Goal: Task Accomplishment & Management: Manage account settings

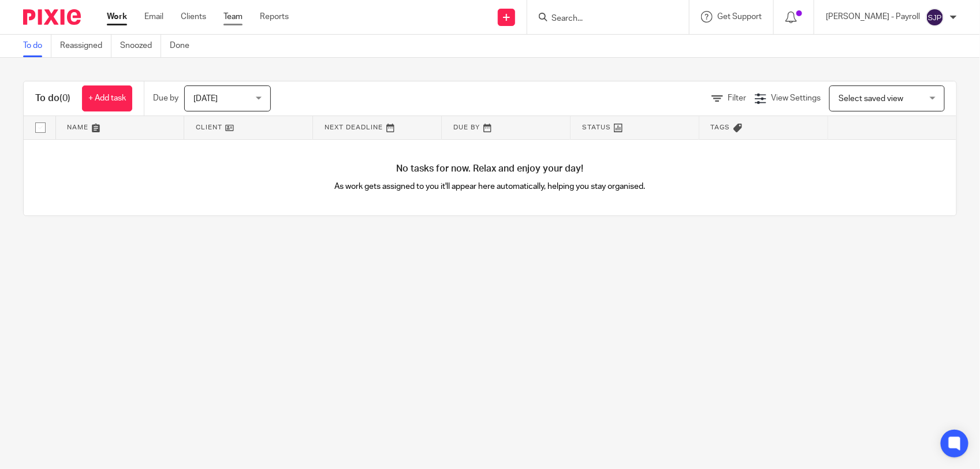
click at [230, 20] on link "Team" at bounding box center [232, 17] width 19 height 12
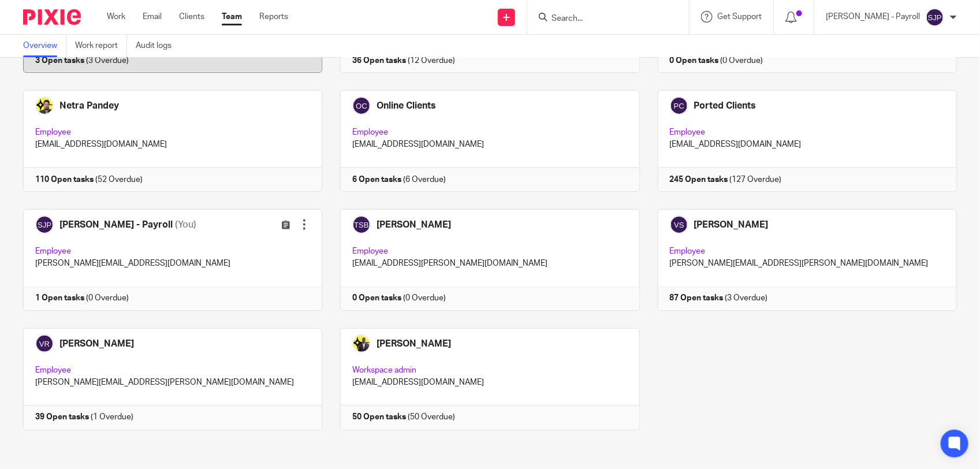
scroll to position [752, 0]
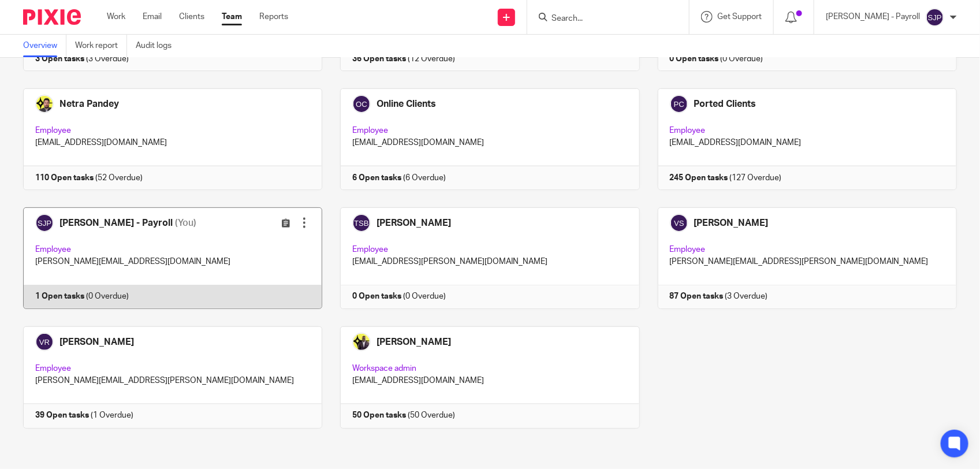
click at [186, 296] on link at bounding box center [163, 258] width 317 height 102
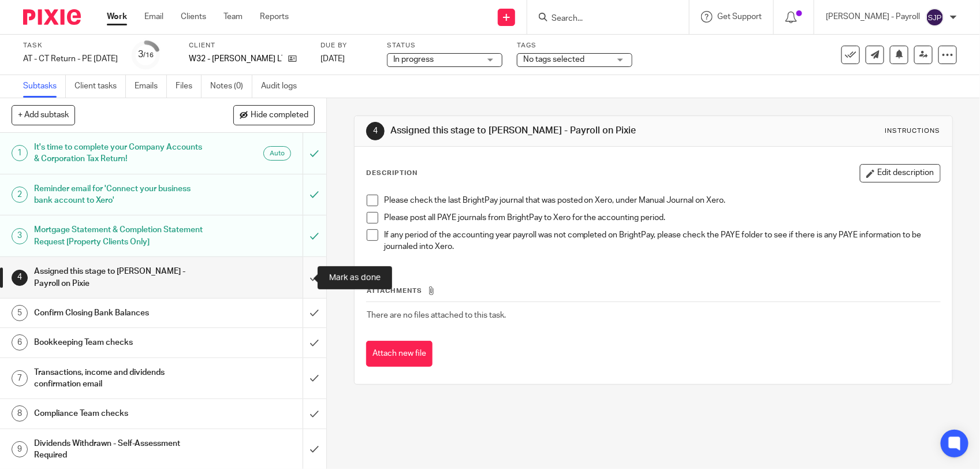
click at [300, 278] on input "submit" at bounding box center [163, 277] width 326 height 41
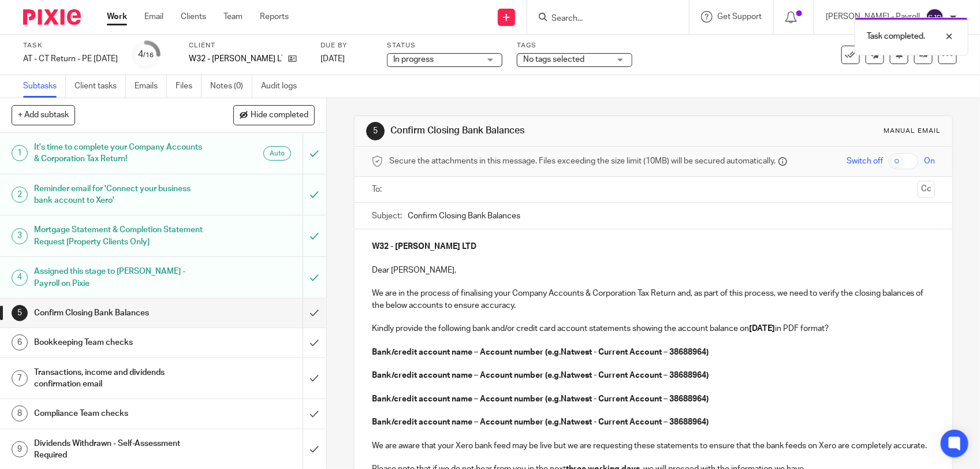
click at [133, 283] on h1 "Assigned this stage to Shubham Jain - Payroll on Pixie" at bounding box center [120, 277] width 172 height 29
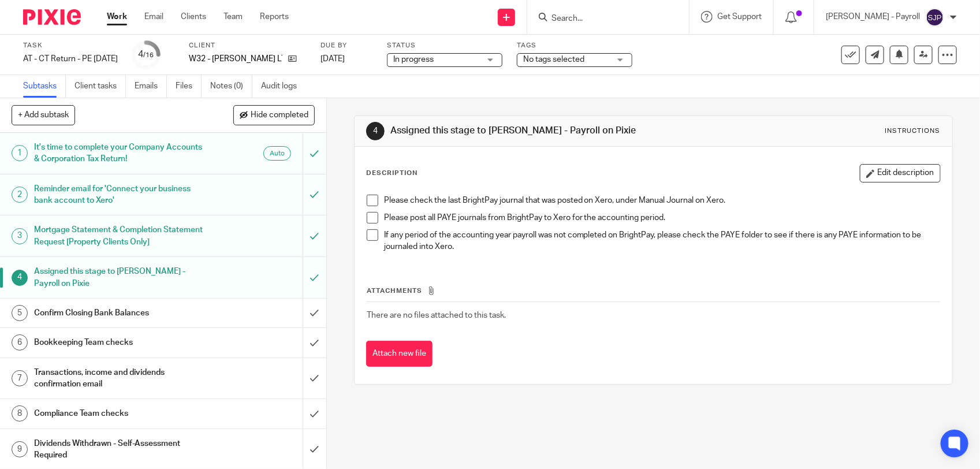
click at [367, 203] on span at bounding box center [373, 201] width 12 height 12
click at [372, 221] on span at bounding box center [373, 218] width 12 height 12
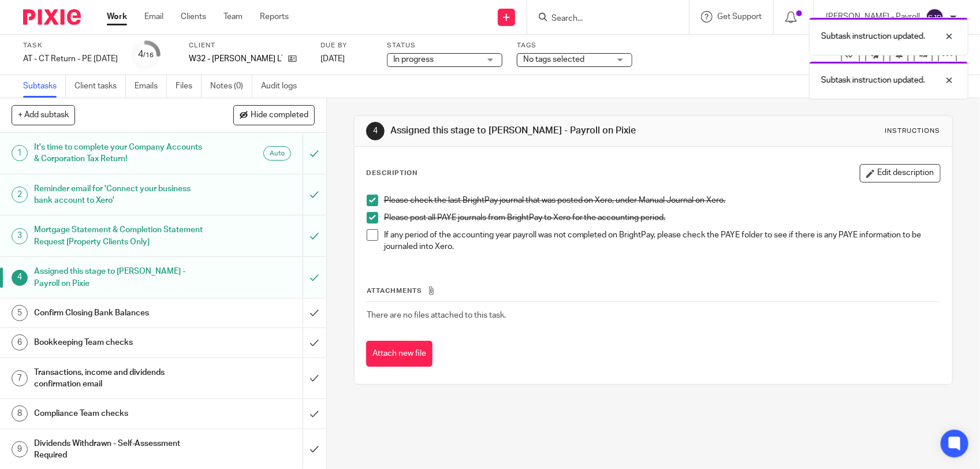
click at [368, 234] on span at bounding box center [373, 235] width 12 height 12
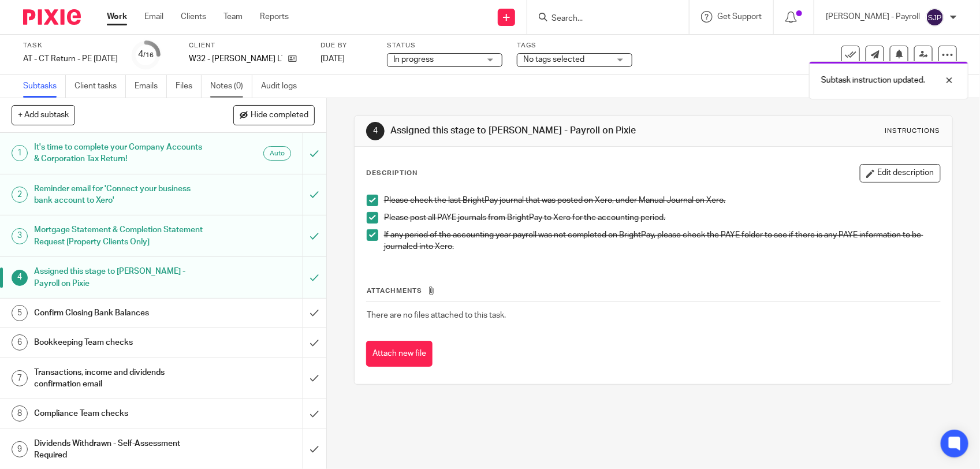
click at [229, 94] on link "Notes (0)" at bounding box center [231, 86] width 42 height 23
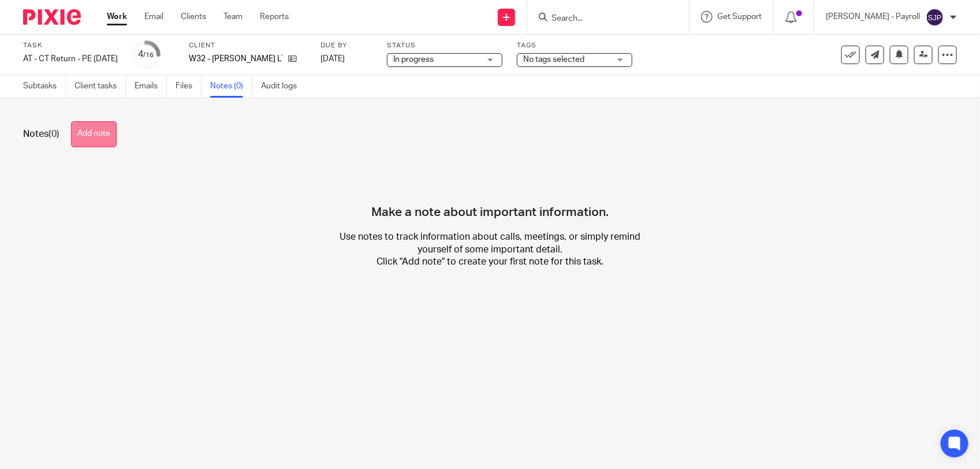
click at [102, 130] on button "Add note" at bounding box center [94, 134] width 46 height 26
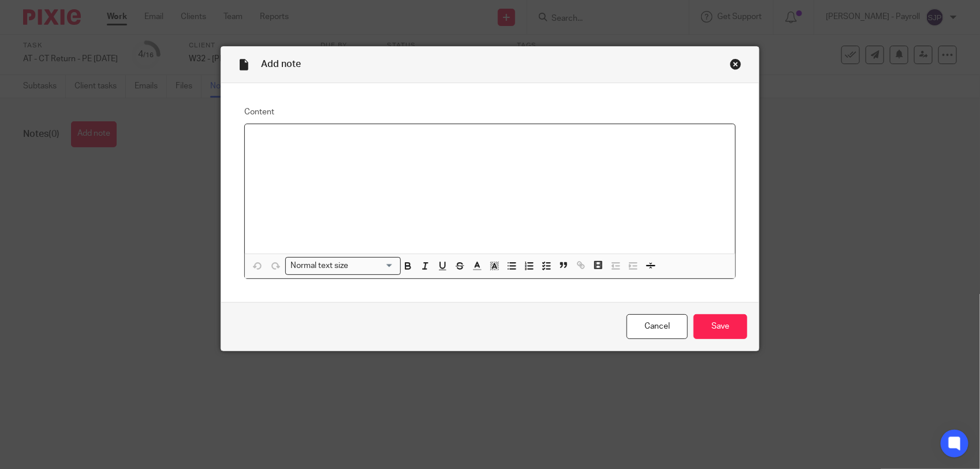
click at [391, 169] on div at bounding box center [490, 188] width 490 height 129
click at [720, 326] on input "Save" at bounding box center [721, 326] width 54 height 25
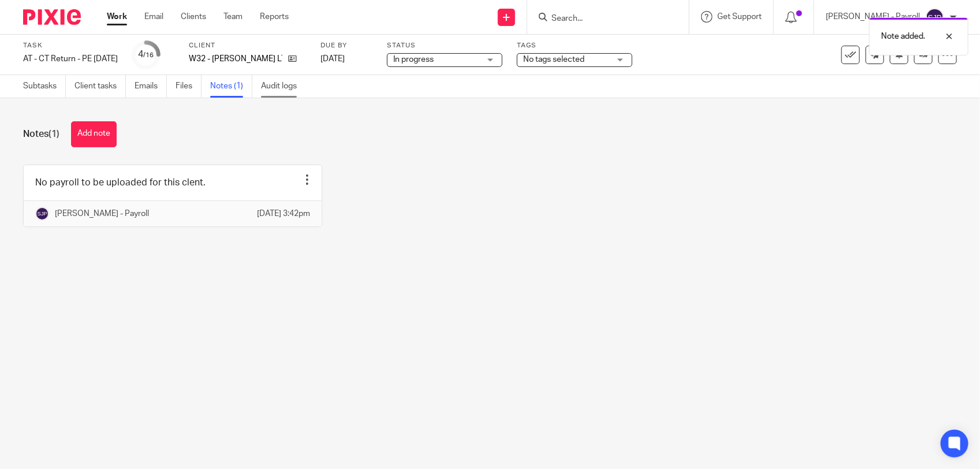
click at [292, 90] on link "Audit logs" at bounding box center [283, 86] width 44 height 23
click at [289, 87] on link "Audit logs" at bounding box center [283, 86] width 44 height 23
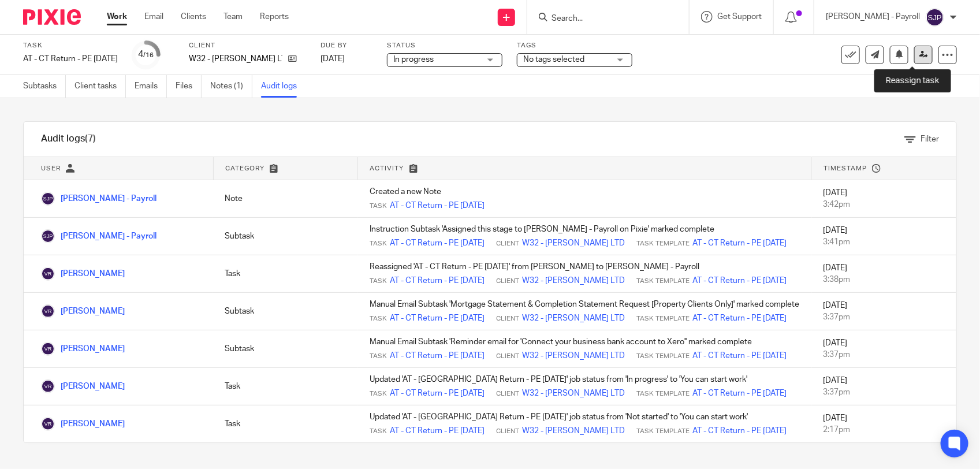
click at [921, 55] on link at bounding box center [923, 55] width 18 height 18
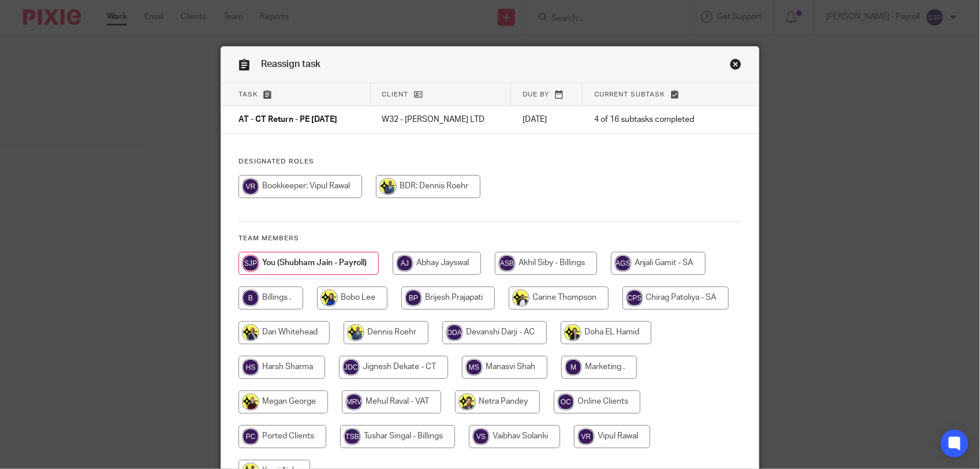
click at [327, 185] on input "radio" at bounding box center [300, 186] width 124 height 23
radio input "true"
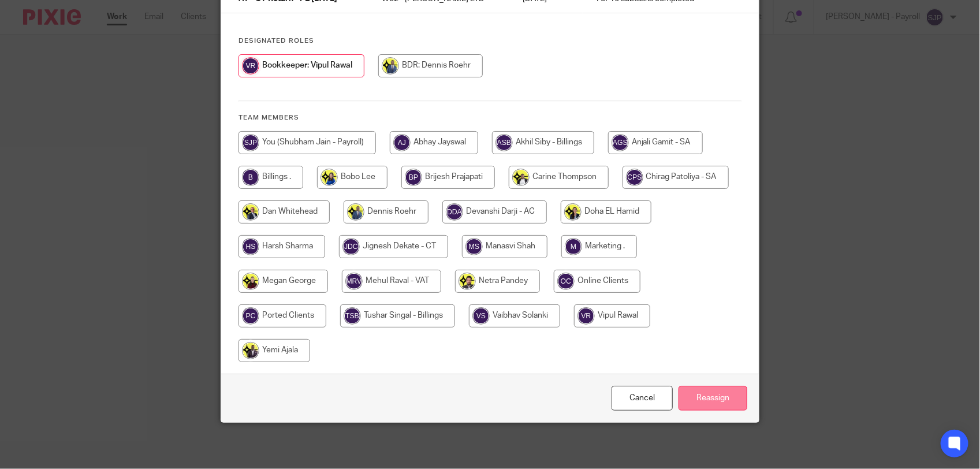
click at [679, 390] on input "Reassign" at bounding box center [713, 398] width 69 height 25
